Goal: Task Accomplishment & Management: Complete application form

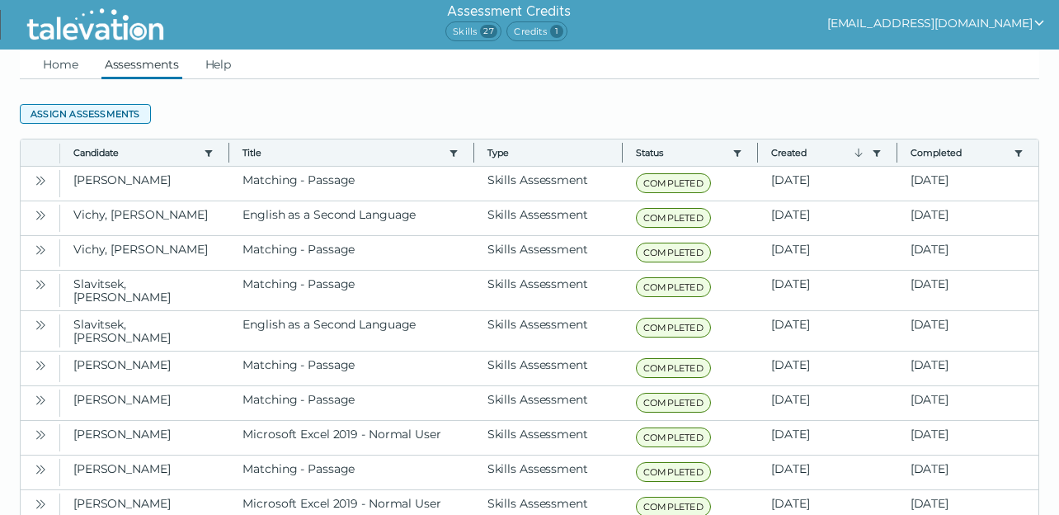
click at [127, 114] on button "Assign assessments" at bounding box center [85, 114] width 131 height 20
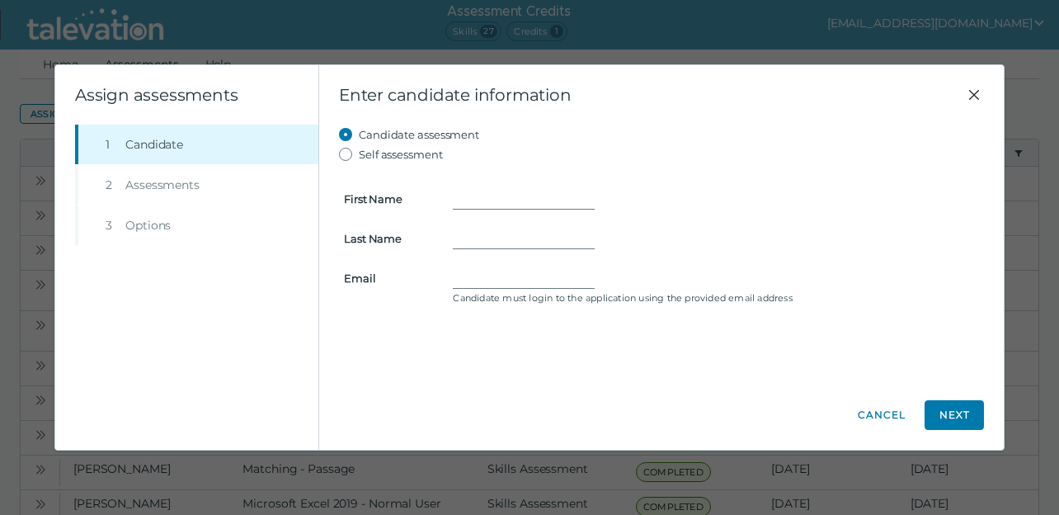
click at [973, 89] on icon "Close" at bounding box center [974, 95] width 20 height 20
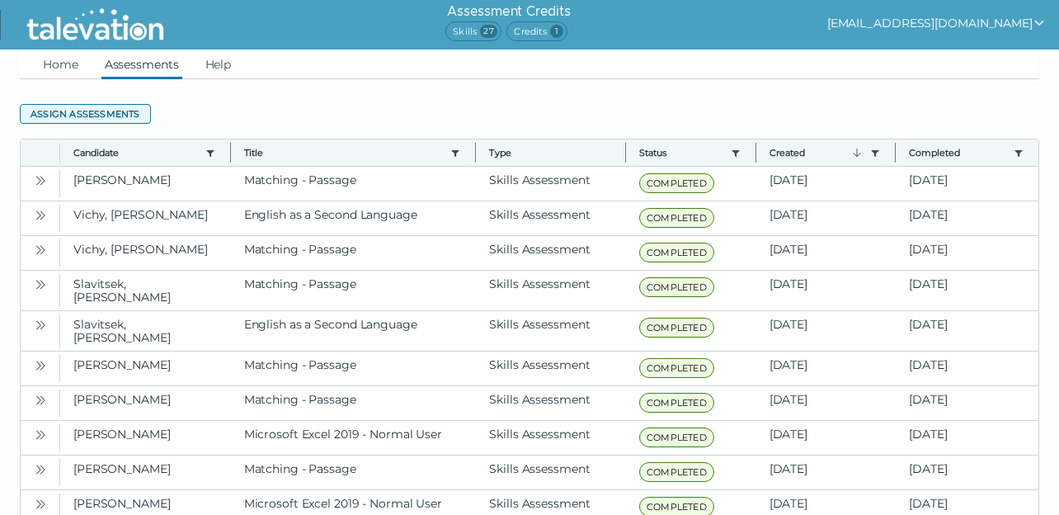
click at [127, 106] on button "Assign assessments" at bounding box center [85, 114] width 131 height 20
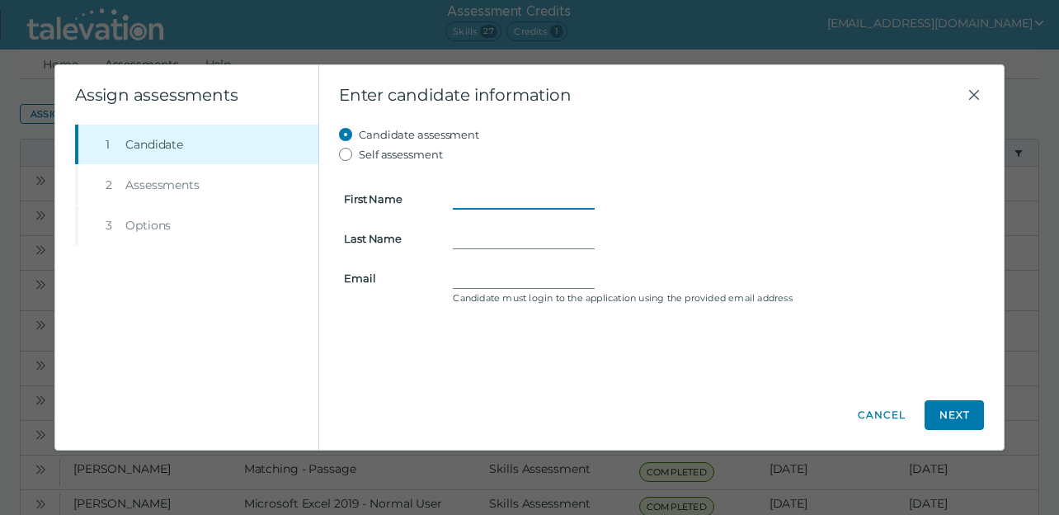
click at [458, 195] on input "First Name" at bounding box center [524, 199] width 142 height 20
paste input "[PERSON_NAME]"
drag, startPoint x: 504, startPoint y: 200, endPoint x: 571, endPoint y: 200, distance: 67.6
click at [571, 200] on input "[PERSON_NAME]" at bounding box center [524, 199] width 142 height 20
type input "[PERSON_NAME]"
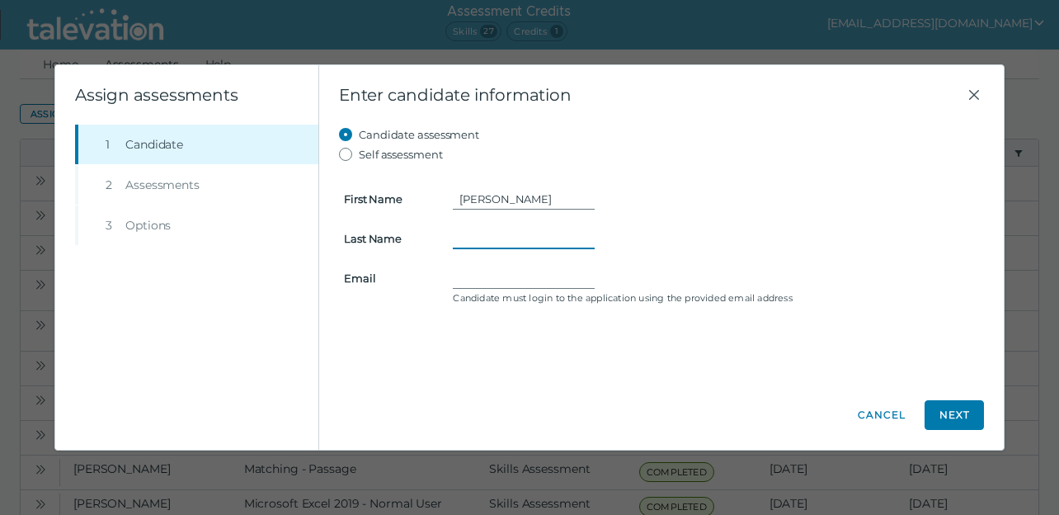
click at [468, 237] on input "Last Name" at bounding box center [524, 238] width 142 height 20
paste input "[PERSON_NAME]"
type input "[PERSON_NAME]"
click at [455, 280] on input "Email" at bounding box center [524, 278] width 142 height 20
paste input "[EMAIL_ADDRESS][DOMAIN_NAME]"
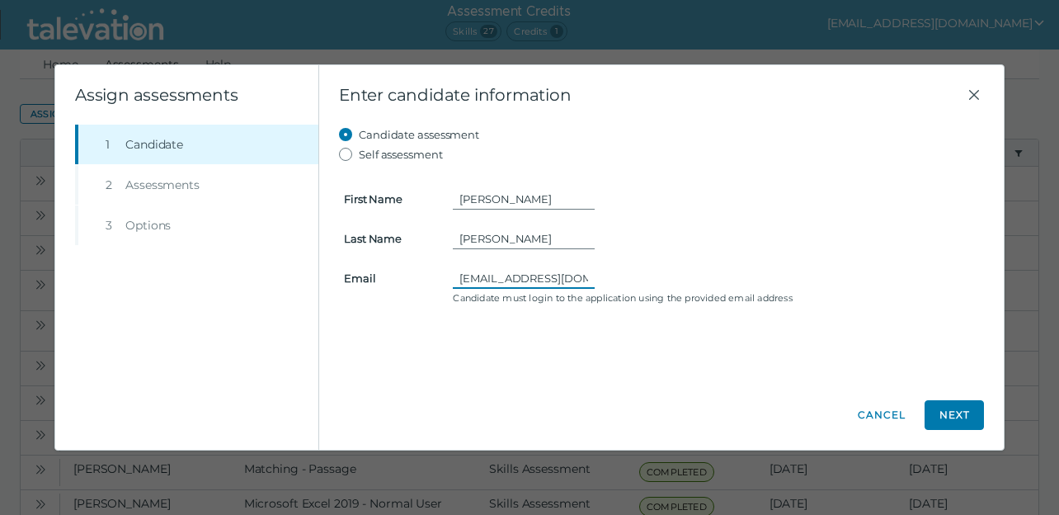
drag, startPoint x: 583, startPoint y: 276, endPoint x: 273, endPoint y: 272, distance: 310.1
click at [273, 272] on div "Assign assessments Step 1 Candidate Step 2 Assessments Step 3 Options Enter can…" at bounding box center [529, 257] width 948 height 384
type input "[EMAIL_ADDRESS][DOMAIN_NAME]"
click at [949, 421] on button "Next" at bounding box center [953, 415] width 59 height 30
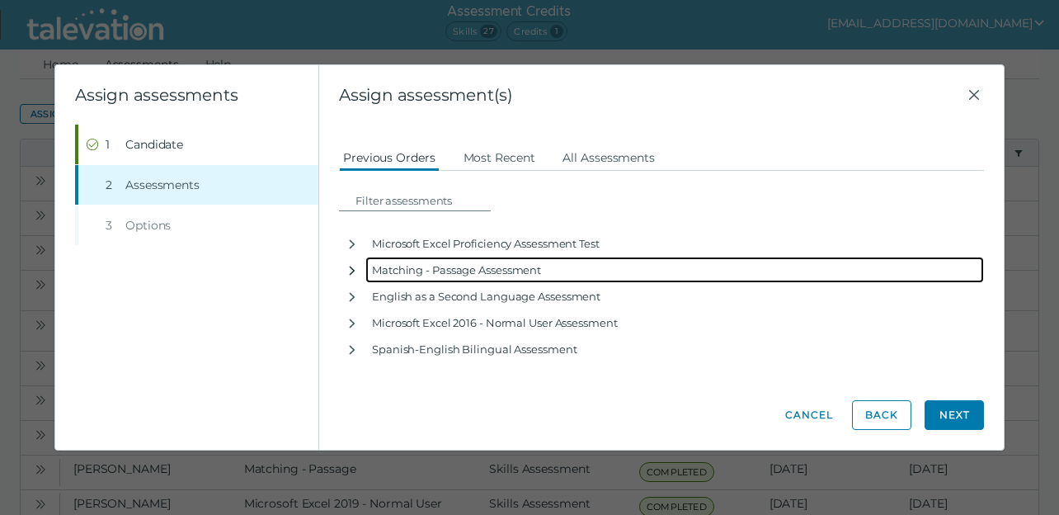
click at [353, 271] on icon "button" at bounding box center [353, 270] width 6 height 9
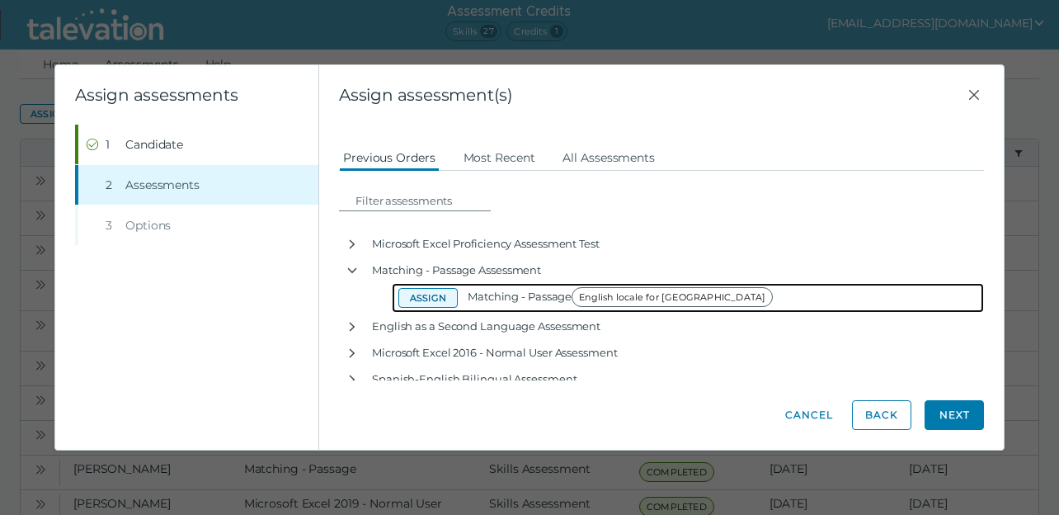
click at [429, 297] on button "Assign" at bounding box center [427, 298] width 59 height 20
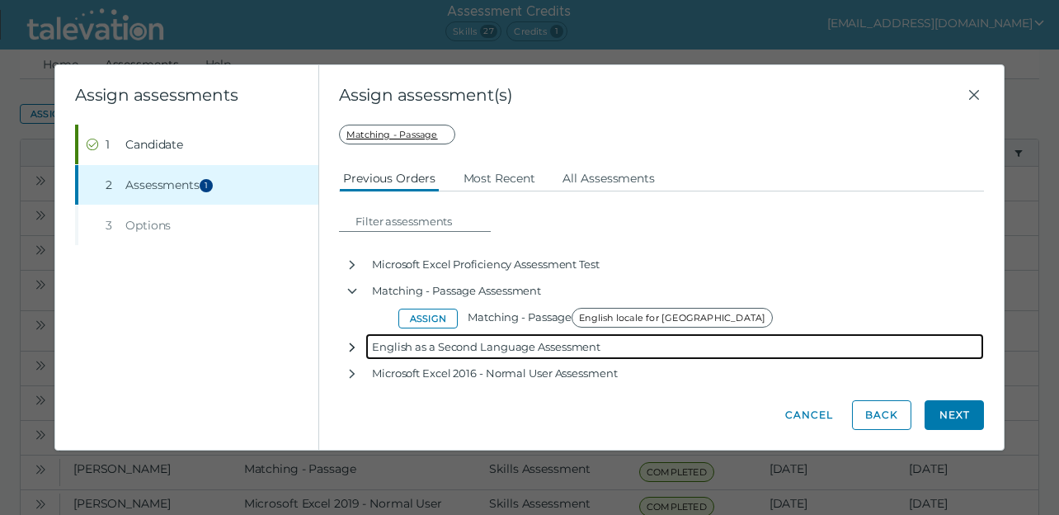
click at [350, 346] on icon "button" at bounding box center [352, 347] width 13 height 13
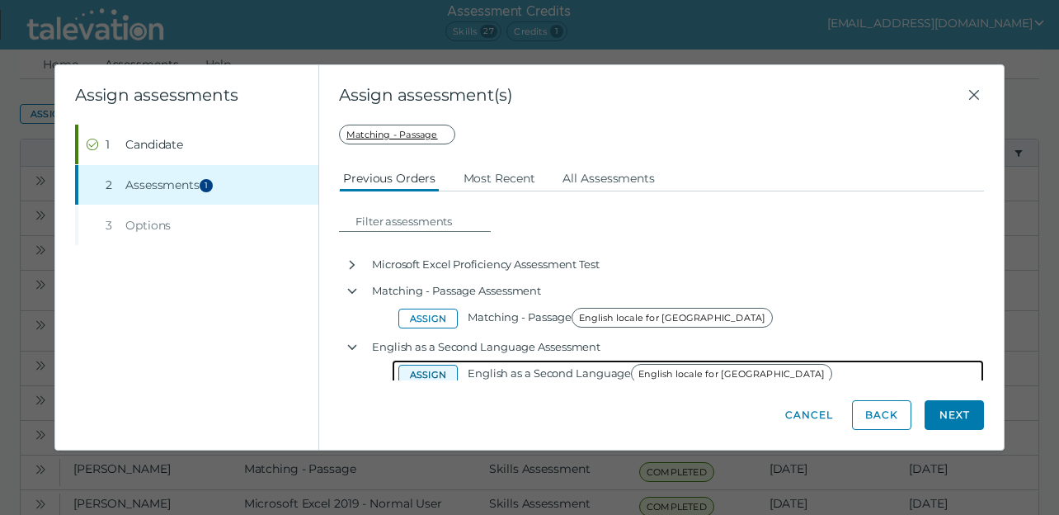
click at [417, 372] on button "Assign" at bounding box center [427, 374] width 59 height 20
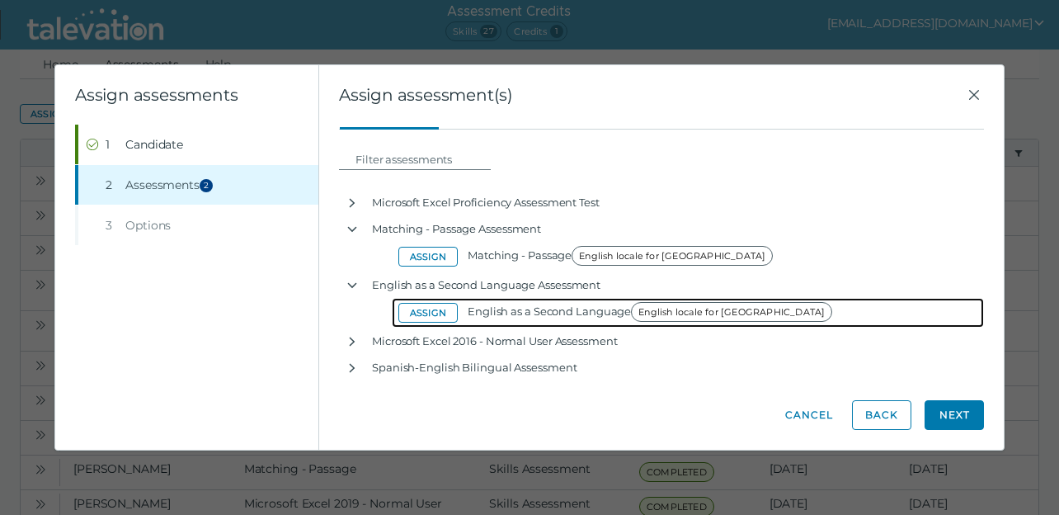
scroll to position [62, 0]
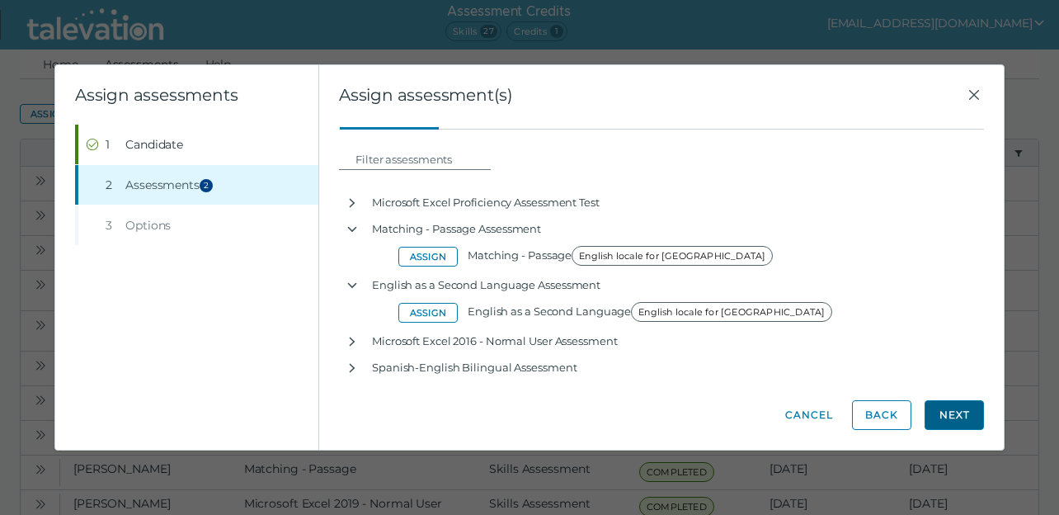
click at [950, 417] on button "Next" at bounding box center [953, 415] width 59 height 30
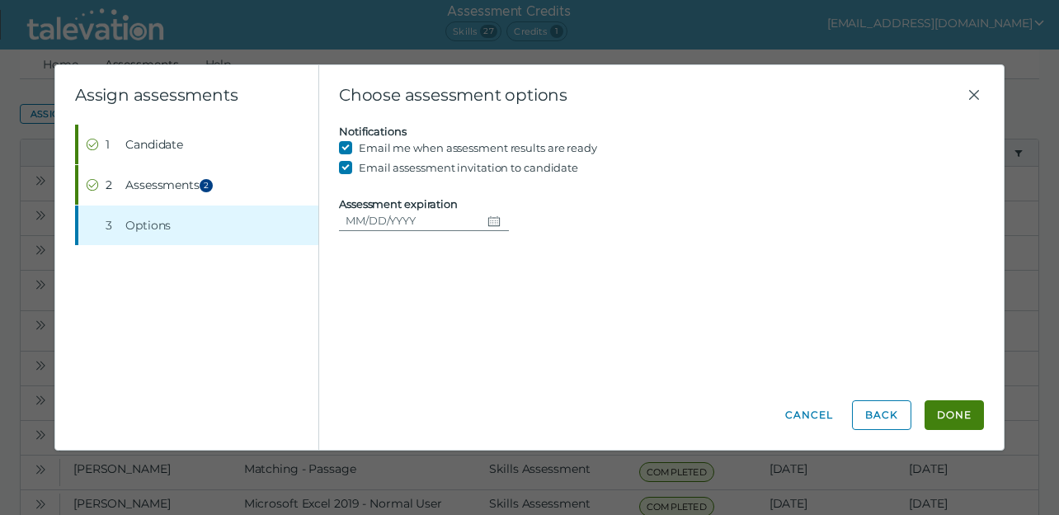
click at [490, 220] on icon "Choose date" at bounding box center [493, 220] width 13 height 13
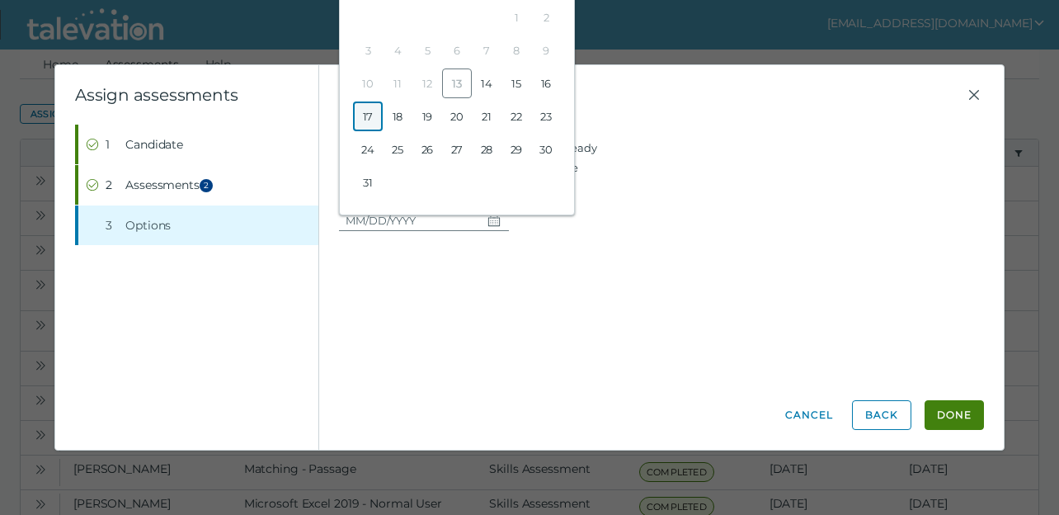
click at [370, 117] on button "17" at bounding box center [368, 116] width 30 height 30
type input "[DATE]"
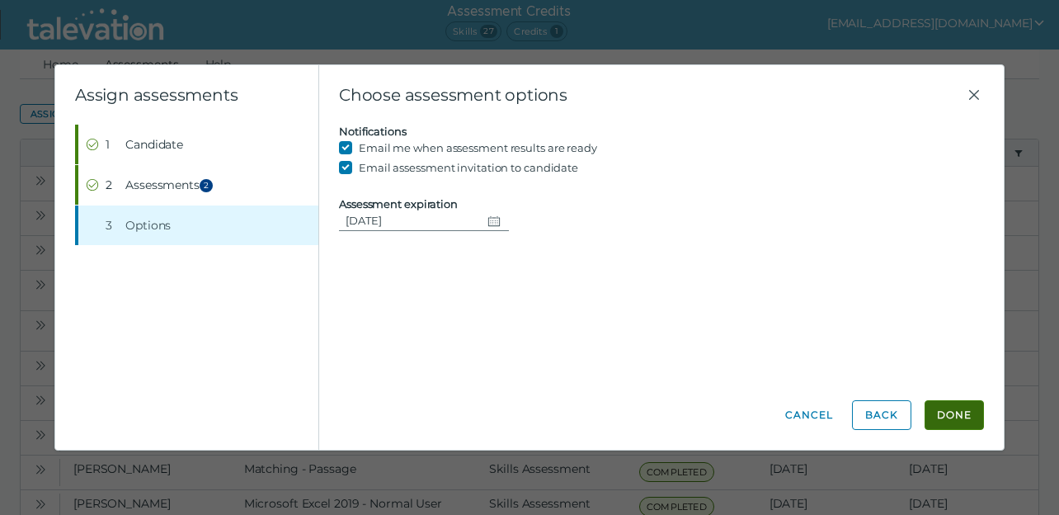
click at [949, 414] on button "Done" at bounding box center [953, 415] width 59 height 30
